Goal: Find specific fact: Find specific fact

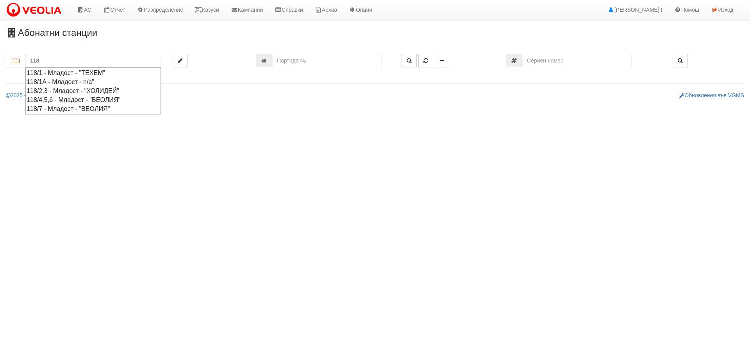
click at [52, 111] on div "118/7 - Младост - "ВЕОЛИЯ"" at bounding box center [93, 108] width 133 height 9
type input "118/7 - Младост - "ВЕОЛИЯ""
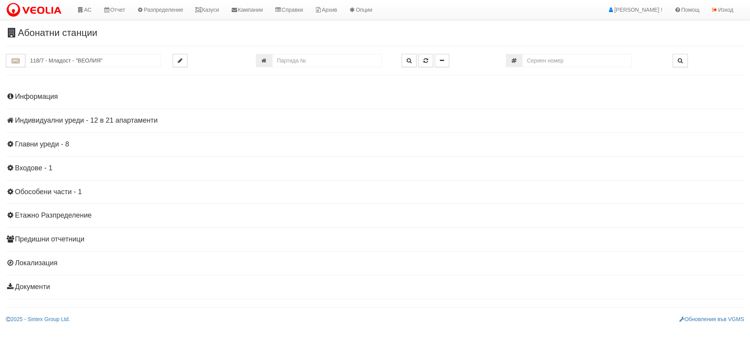
click at [111, 120] on h4 "Индивидуални уреди - 12 в 21 апартаменти" at bounding box center [375, 121] width 738 height 8
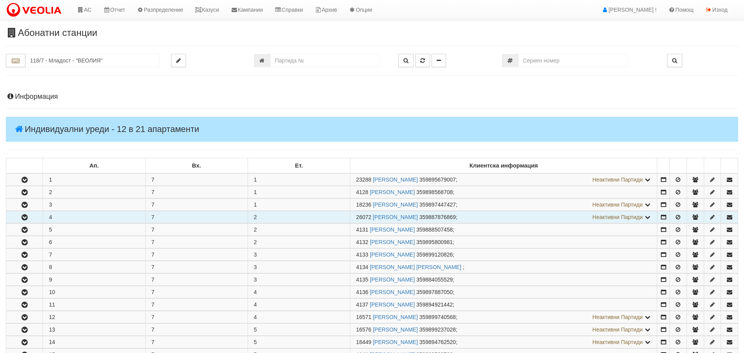
click at [29, 216] on icon "button" at bounding box center [24, 217] width 9 height 5
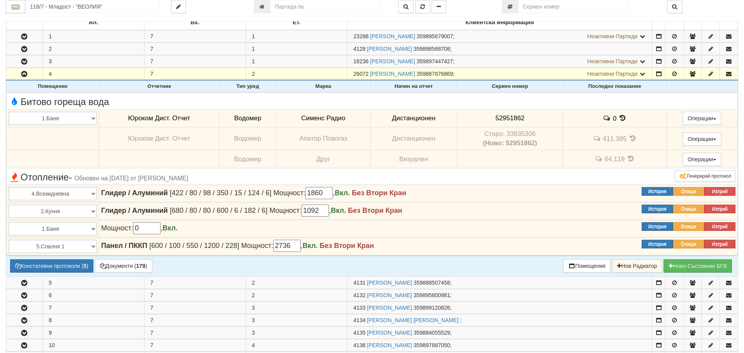
scroll to position [156, 0]
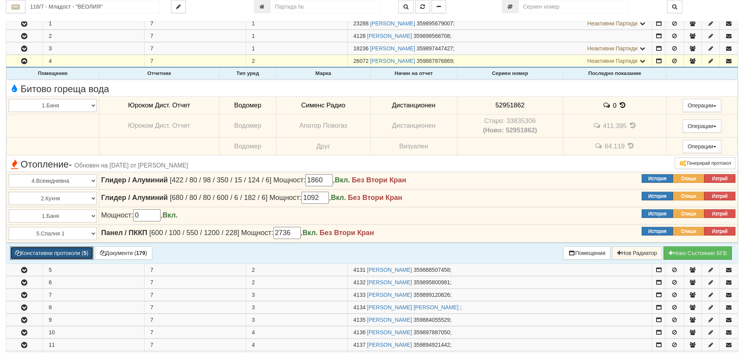
click at [41, 252] on button "Констативни протоколи ( 5 )" at bounding box center [51, 252] width 83 height 13
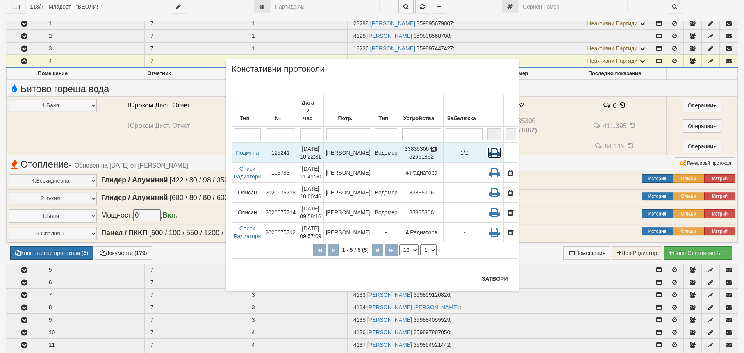
click at [488, 147] on icon at bounding box center [494, 152] width 14 height 11
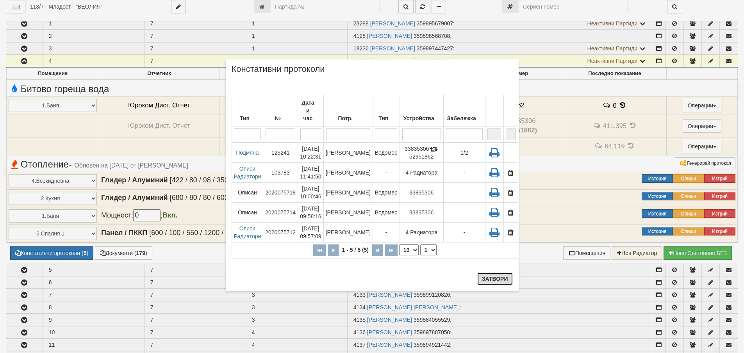
click at [482, 277] on button "Затвори" at bounding box center [495, 279] width 36 height 12
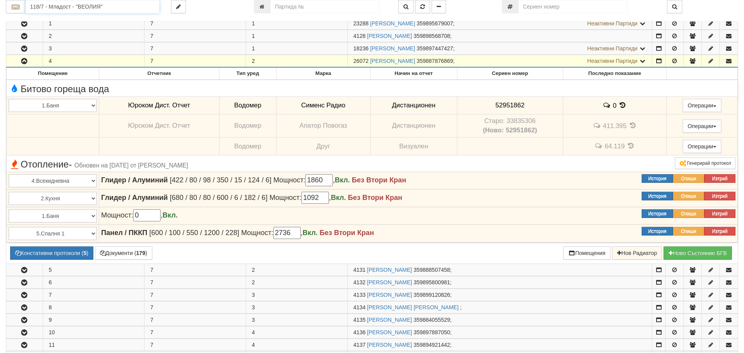
click at [63, 5] on input "118/7 - Младост - "ВЕОЛИЯ"" at bounding box center [92, 6] width 134 height 13
click at [278, 7] on input "number" at bounding box center [324, 6] width 109 height 13
type input "20553"
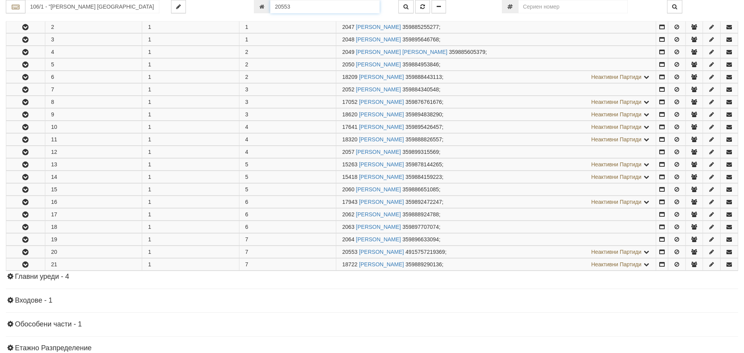
scroll to position [273, 0]
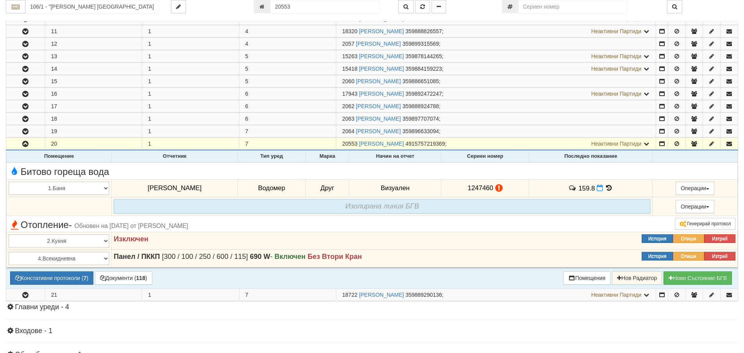
click at [605, 187] on icon at bounding box center [609, 188] width 9 height 7
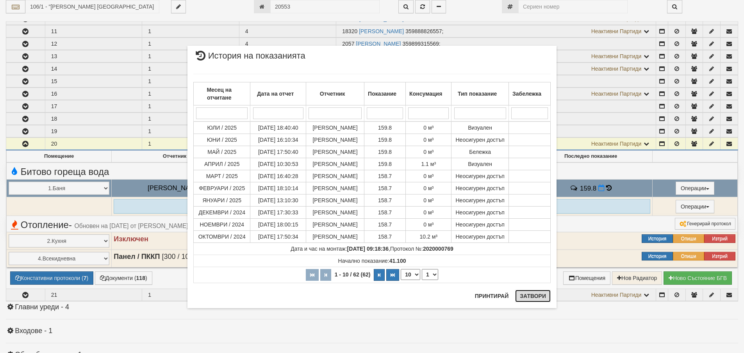
click at [532, 298] on button "Затвори" at bounding box center [533, 296] width 36 height 12
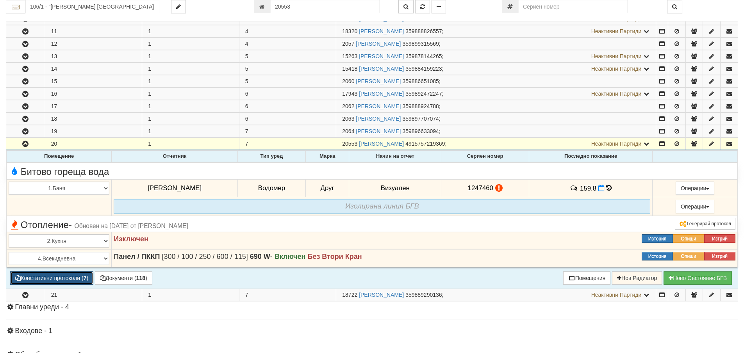
click at [64, 278] on button "Констативни протоколи ( 7 )" at bounding box center [51, 277] width 83 height 13
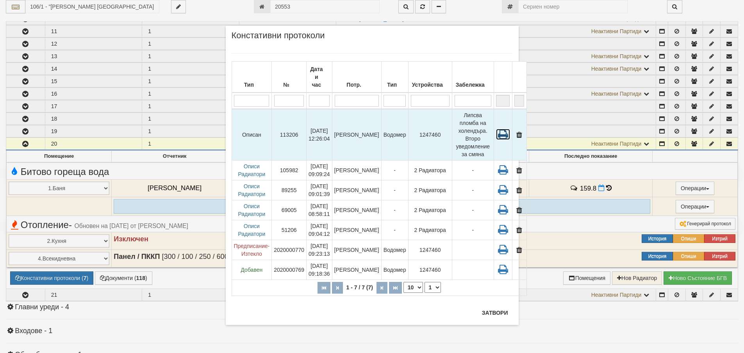
click at [496, 129] on icon at bounding box center [503, 134] width 14 height 11
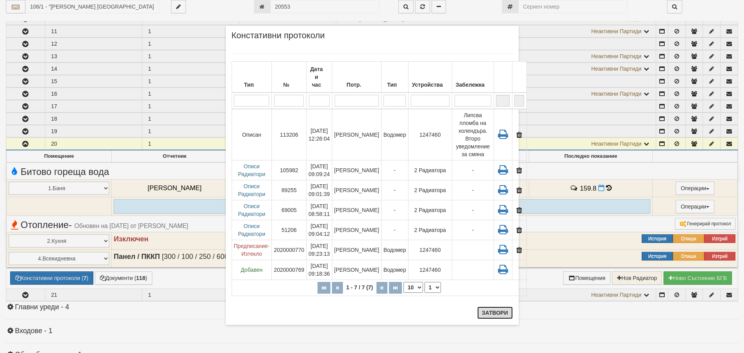
click at [493, 312] on button "Затвори" at bounding box center [495, 313] width 36 height 12
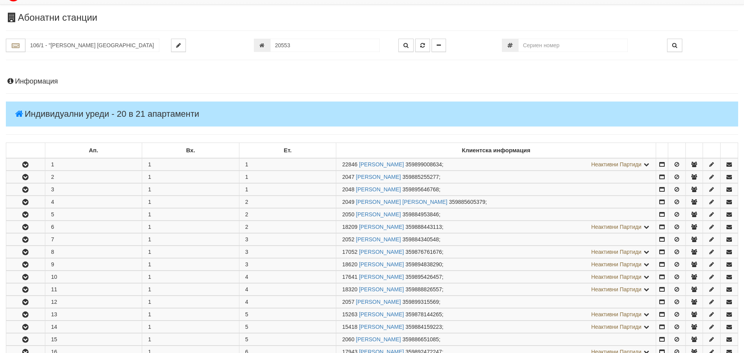
scroll to position [0, 0]
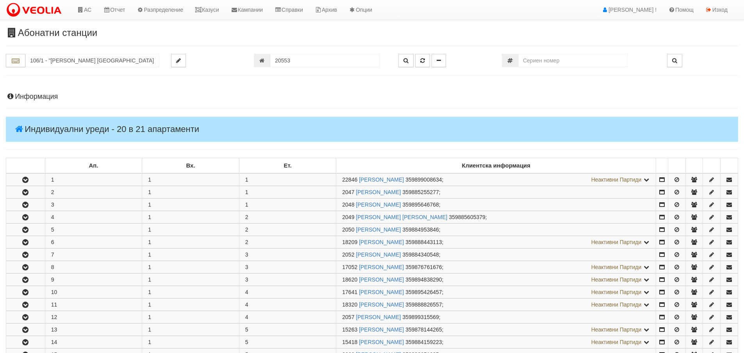
click at [32, 94] on h4 "Информация" at bounding box center [372, 97] width 732 height 8
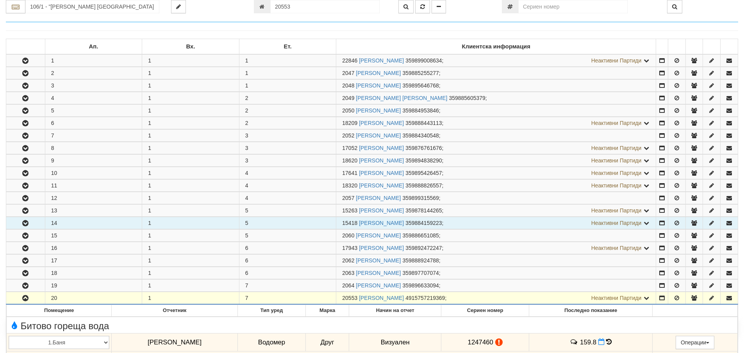
scroll to position [586, 0]
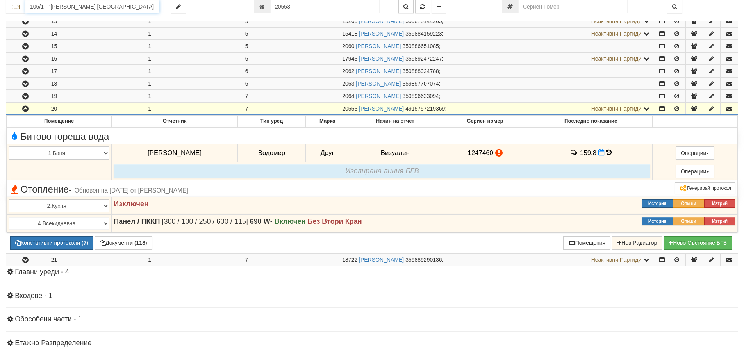
click at [96, 7] on input "106/1 - "ВЕОЛИЯ ЕНЕРДЖИ ВАРНА " ЕАД" at bounding box center [92, 6] width 134 height 13
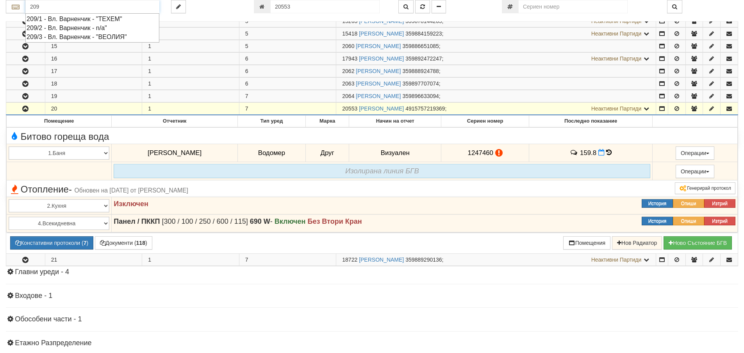
click at [86, 17] on div "209/1 - Вл. Варненчик - "ТЕХЕМ"" at bounding box center [93, 18] width 132 height 9
type input "209/1 - Вл. Варненчик - "ТЕХЕМ""
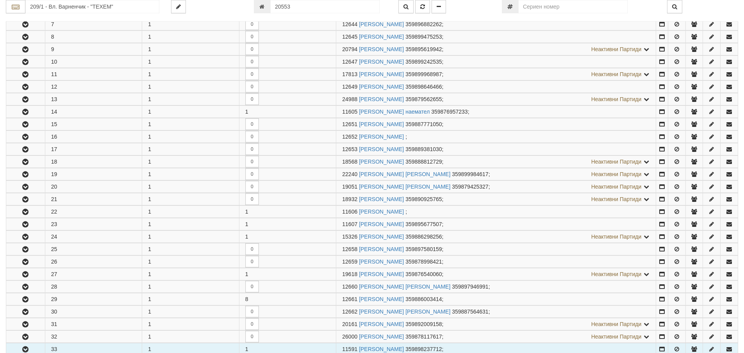
scroll to position [391, 0]
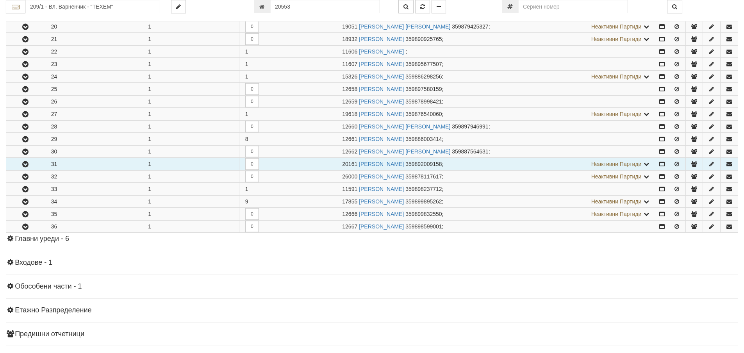
click at [23, 166] on icon "button" at bounding box center [25, 164] width 9 height 5
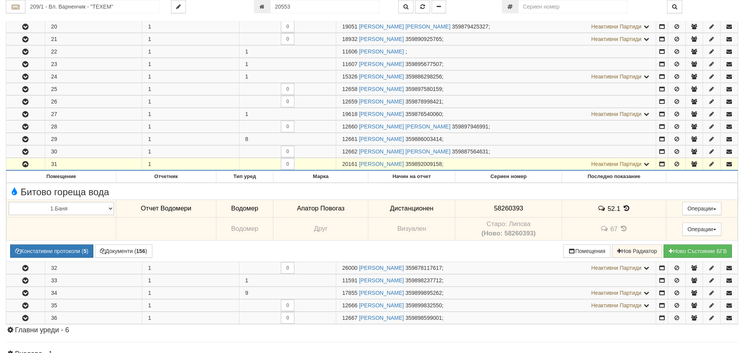
click at [343, 164] on span "20161" at bounding box center [349, 164] width 15 height 6
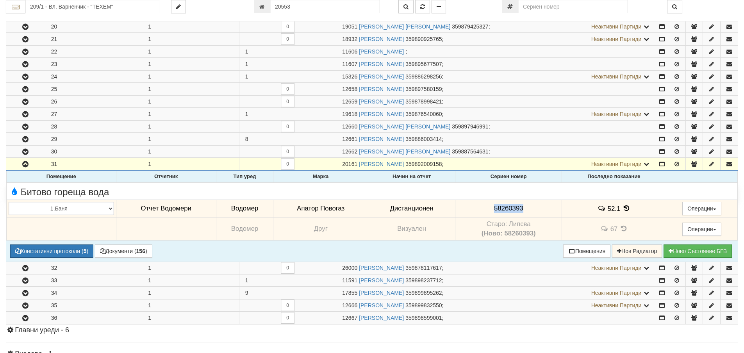
drag, startPoint x: 493, startPoint y: 208, endPoint x: 522, endPoint y: 211, distance: 29.1
click at [522, 211] on td "58260393" at bounding box center [508, 209] width 107 height 18
copy span "58260393"
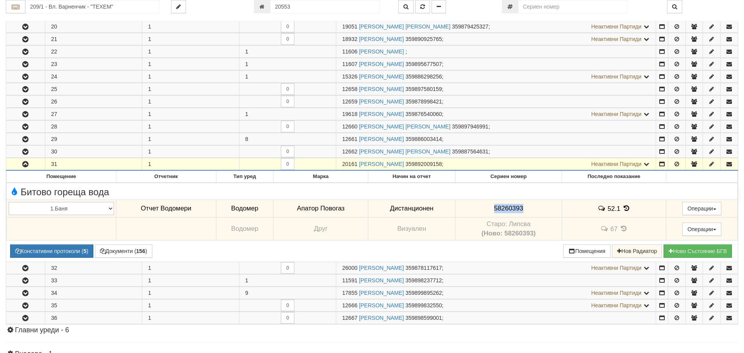
drag, startPoint x: 343, startPoint y: 163, endPoint x: 357, endPoint y: 168, distance: 15.6
click at [357, 168] on td "20161 ХРИСТО РУСКОВ ГЕОРГИЕВ 359892009158 ; Неактивни Партиди 12663 СТОЯН КОСТА…" at bounding box center [496, 164] width 320 height 12
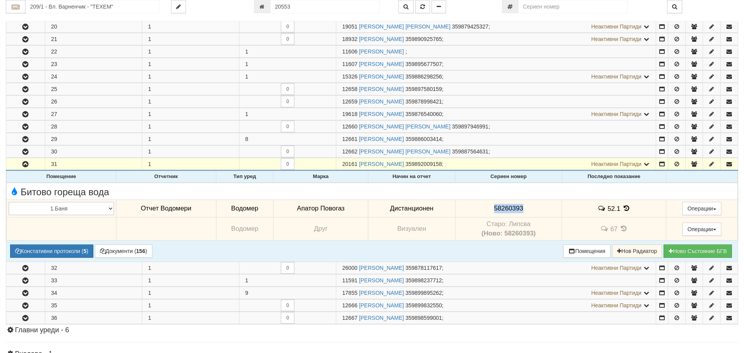
copy span "20161"
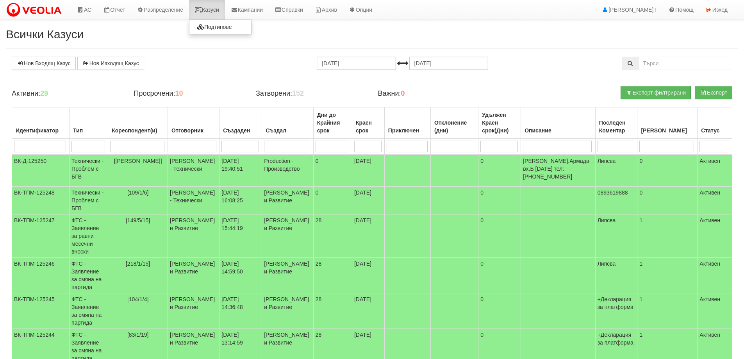
click at [215, 10] on link "Казуси" at bounding box center [207, 10] width 36 height 20
